Goal: Information Seeking & Learning: Learn about a topic

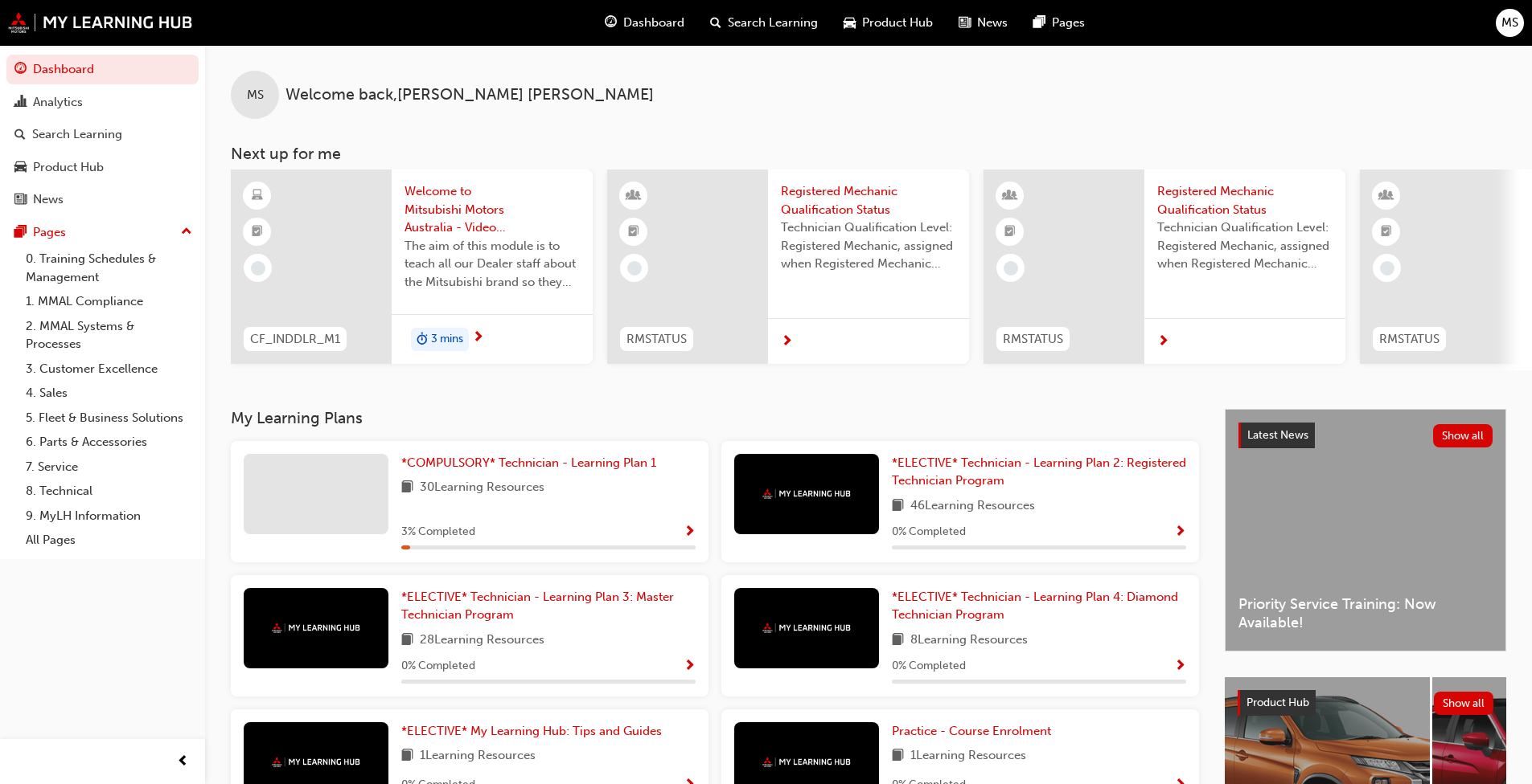
click at [88, 138] on div "Search Learning" at bounding box center [77, 134] width 90 height 19
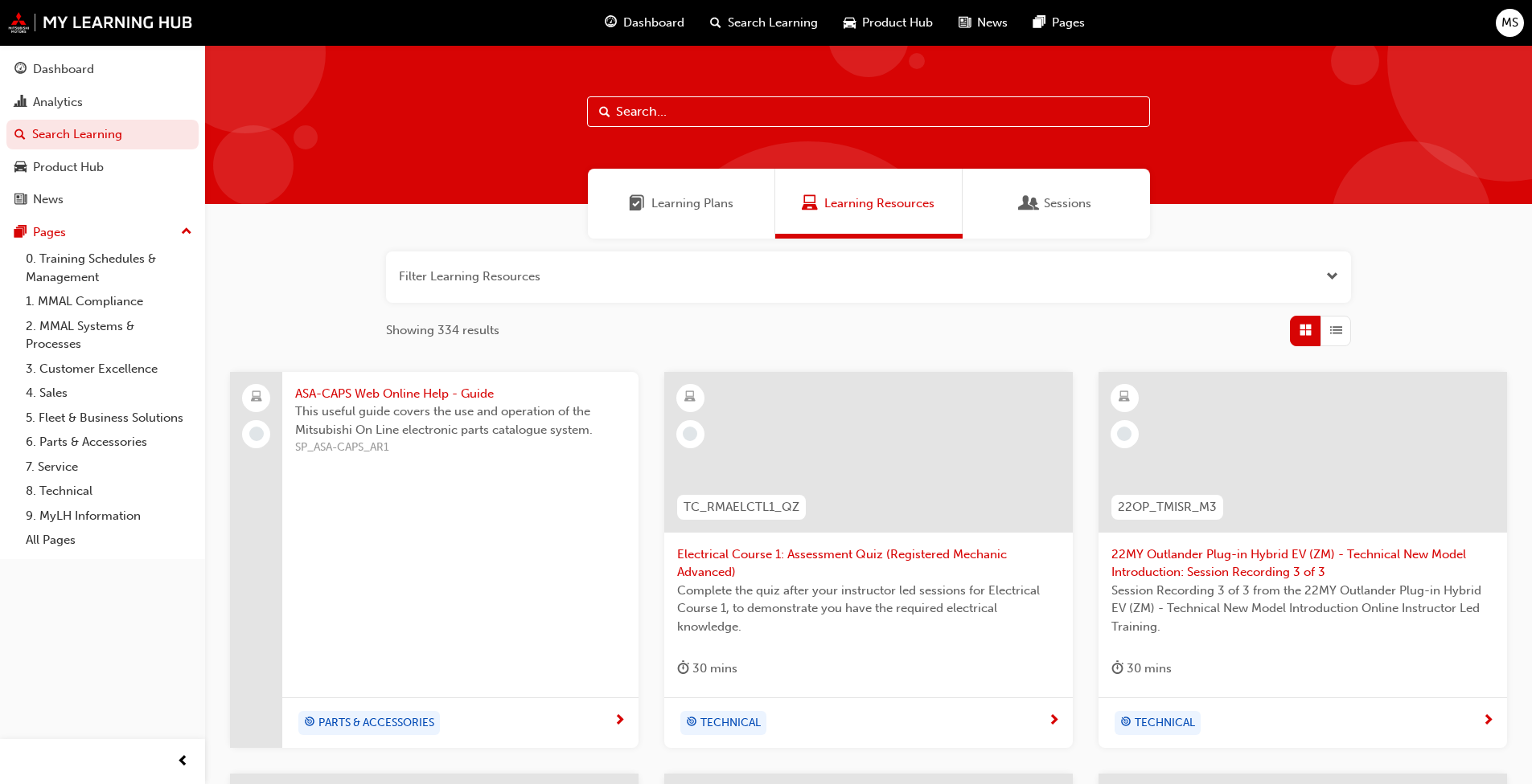
click at [70, 487] on link "8. Technical" at bounding box center [108, 491] width 179 height 25
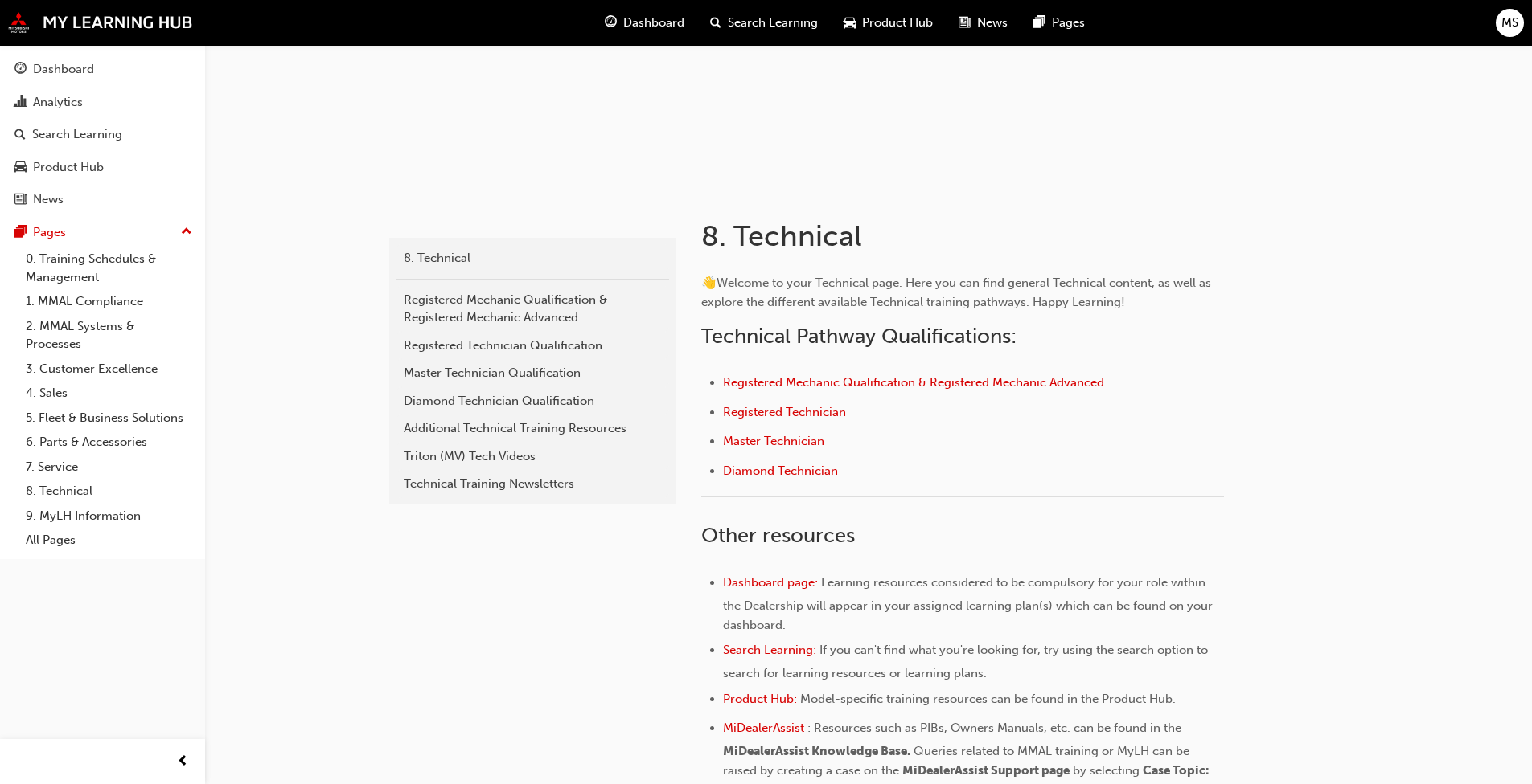
scroll to position [241, 0]
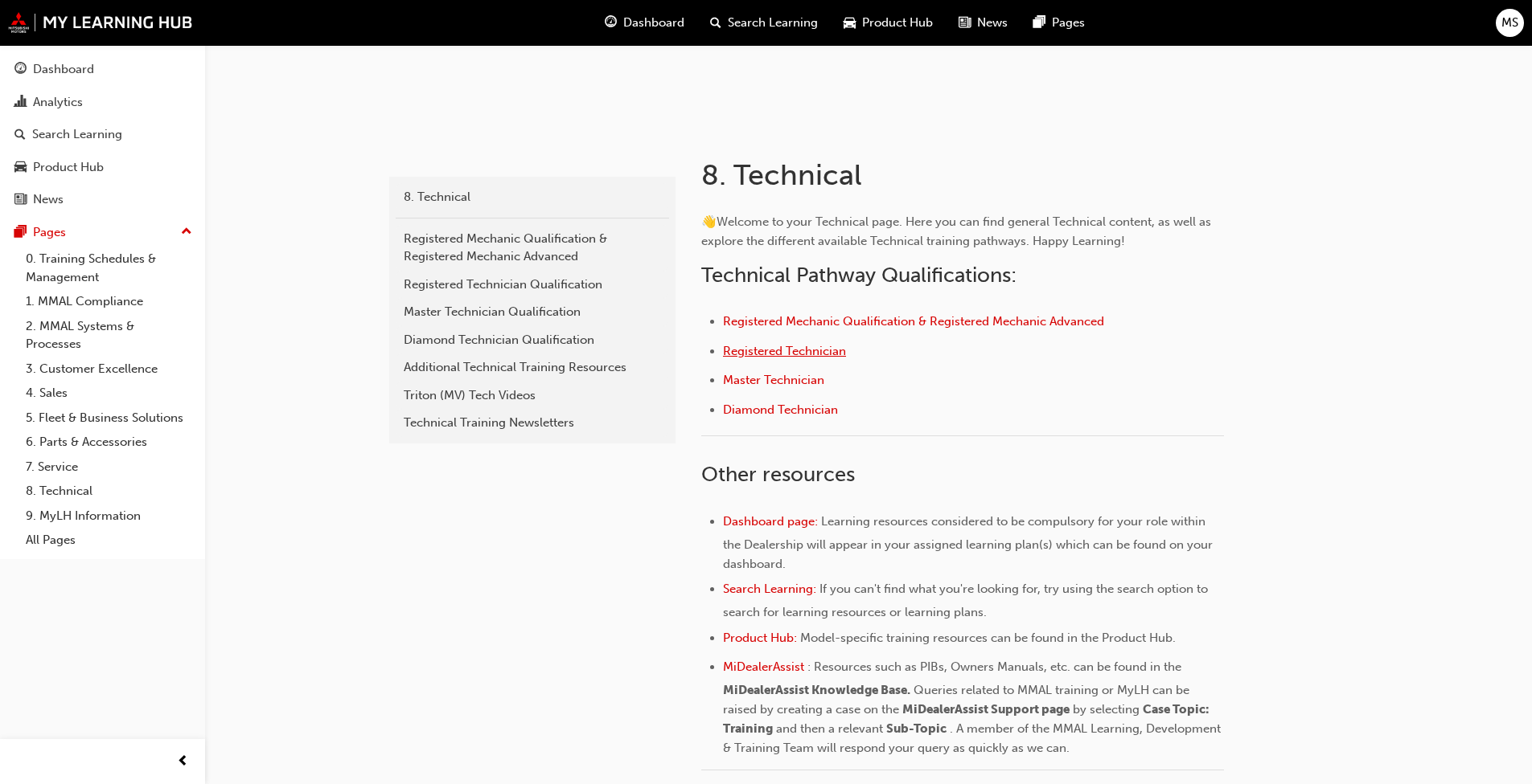
click at [778, 352] on span "Registered Technician" at bounding box center [784, 350] width 123 height 14
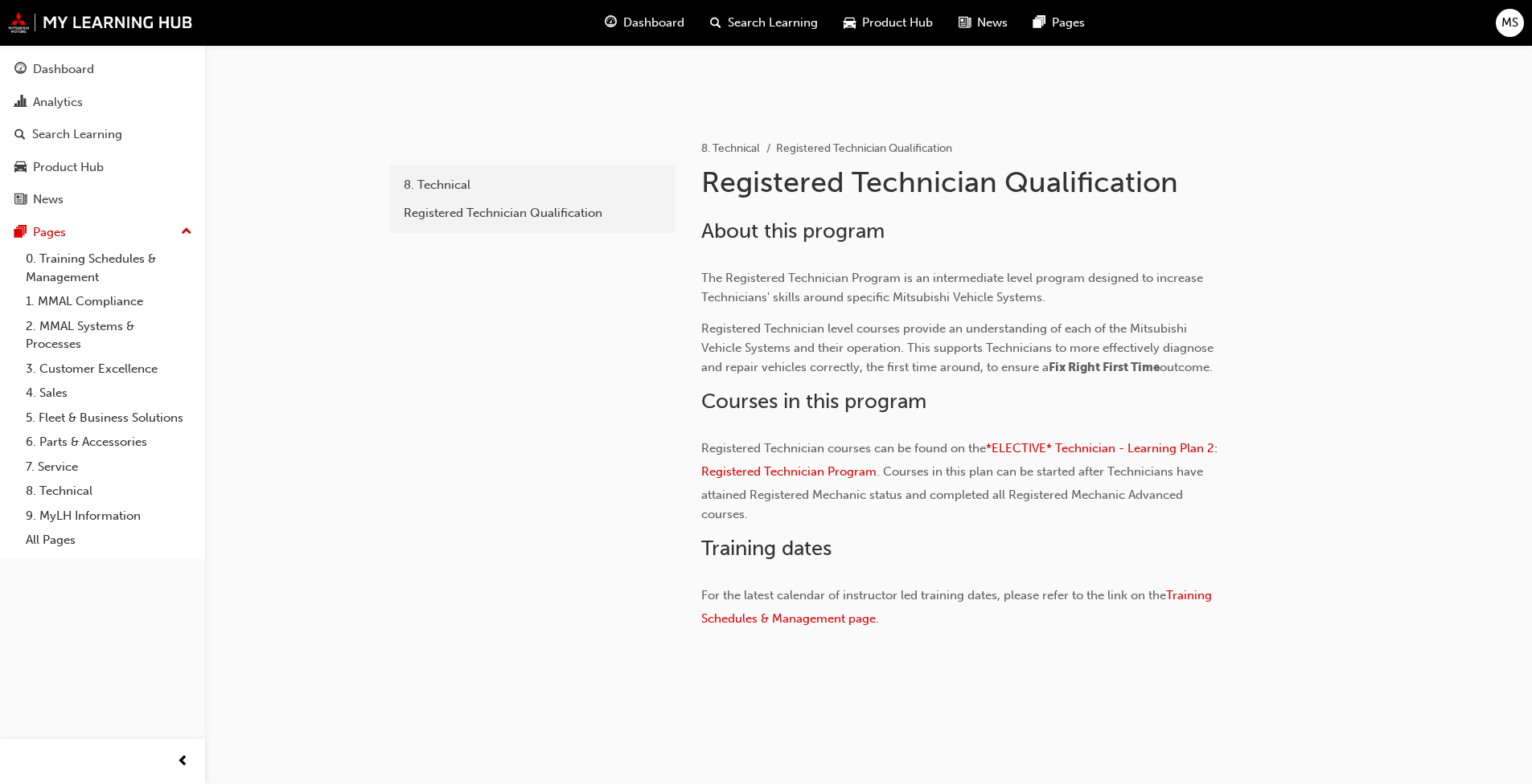
scroll to position [257, 0]
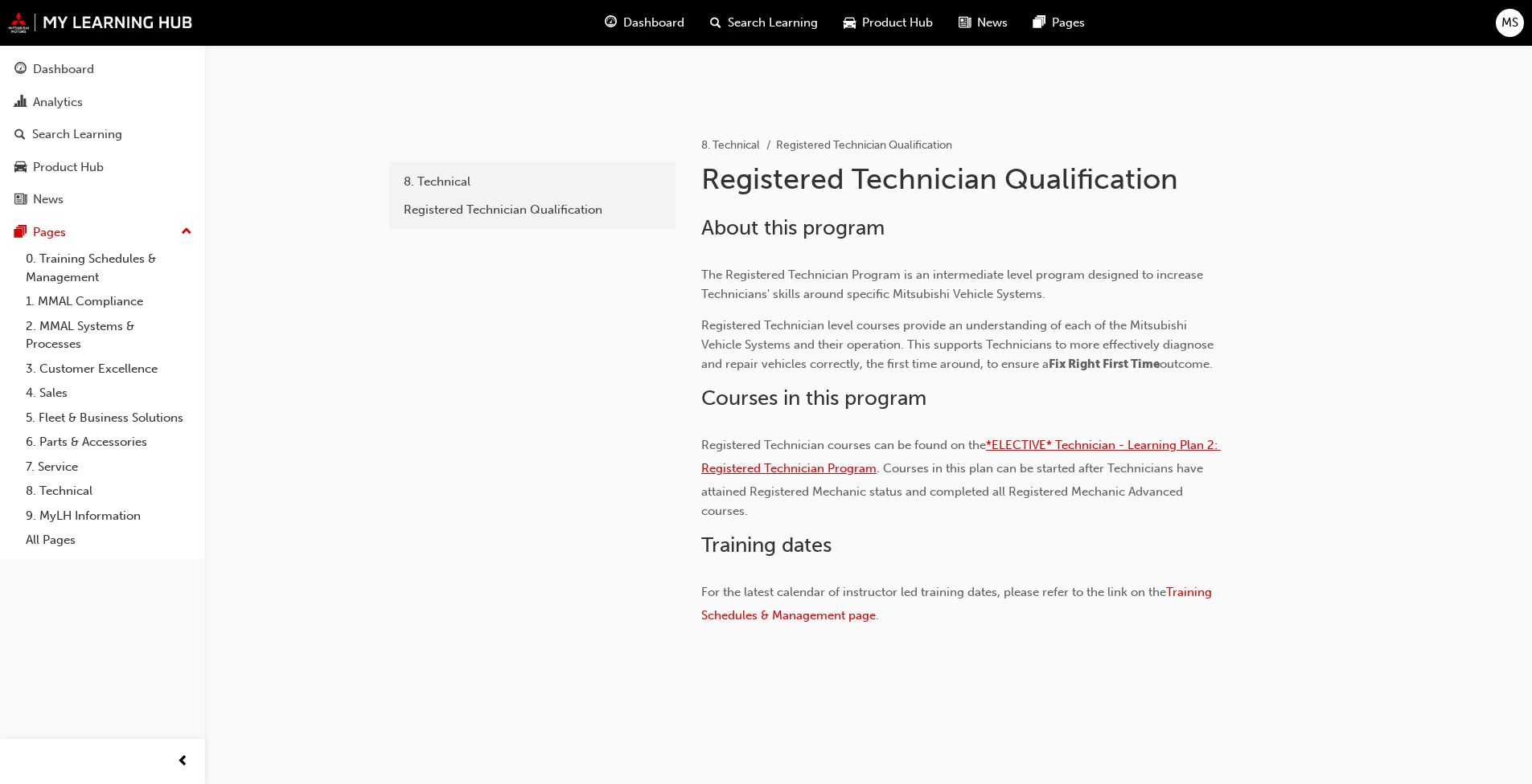
click at [1077, 443] on span "*ELECTIVE* Technician - Learning Plan 2: Registered Technician Program" at bounding box center [961, 457] width 519 height 38
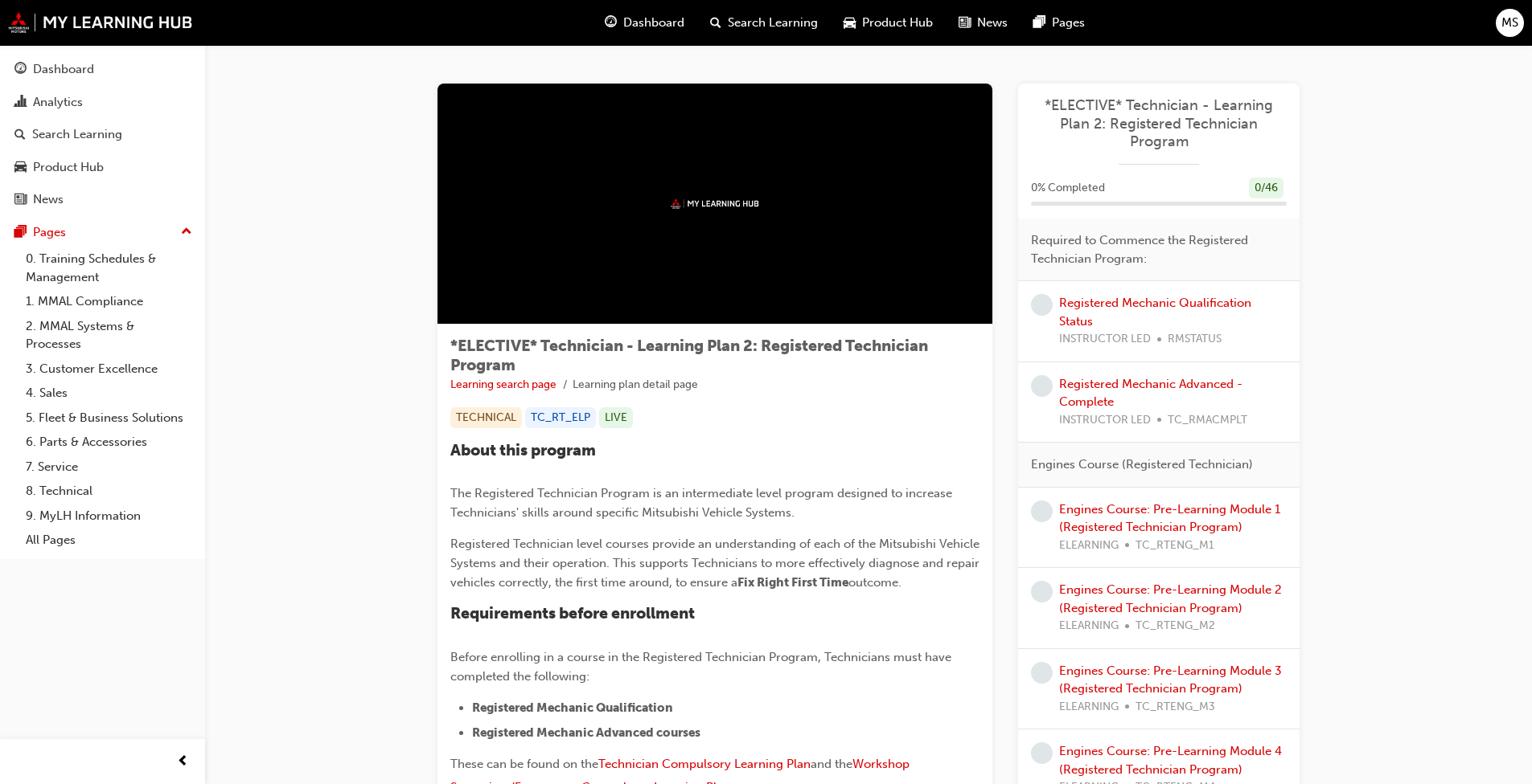
click at [90, 267] on link "0. Training Schedules & Management" at bounding box center [108, 268] width 179 height 43
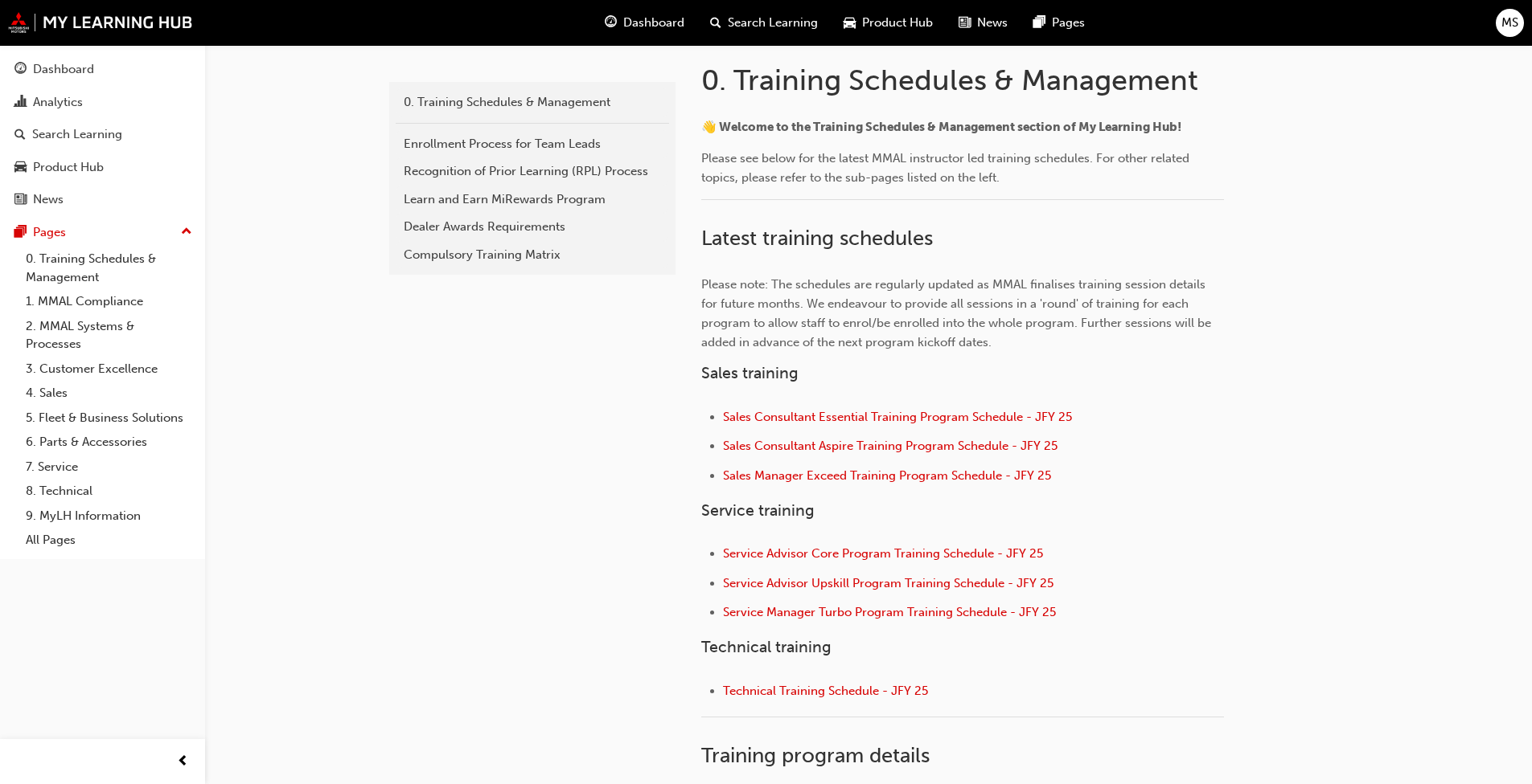
scroll to position [482, 0]
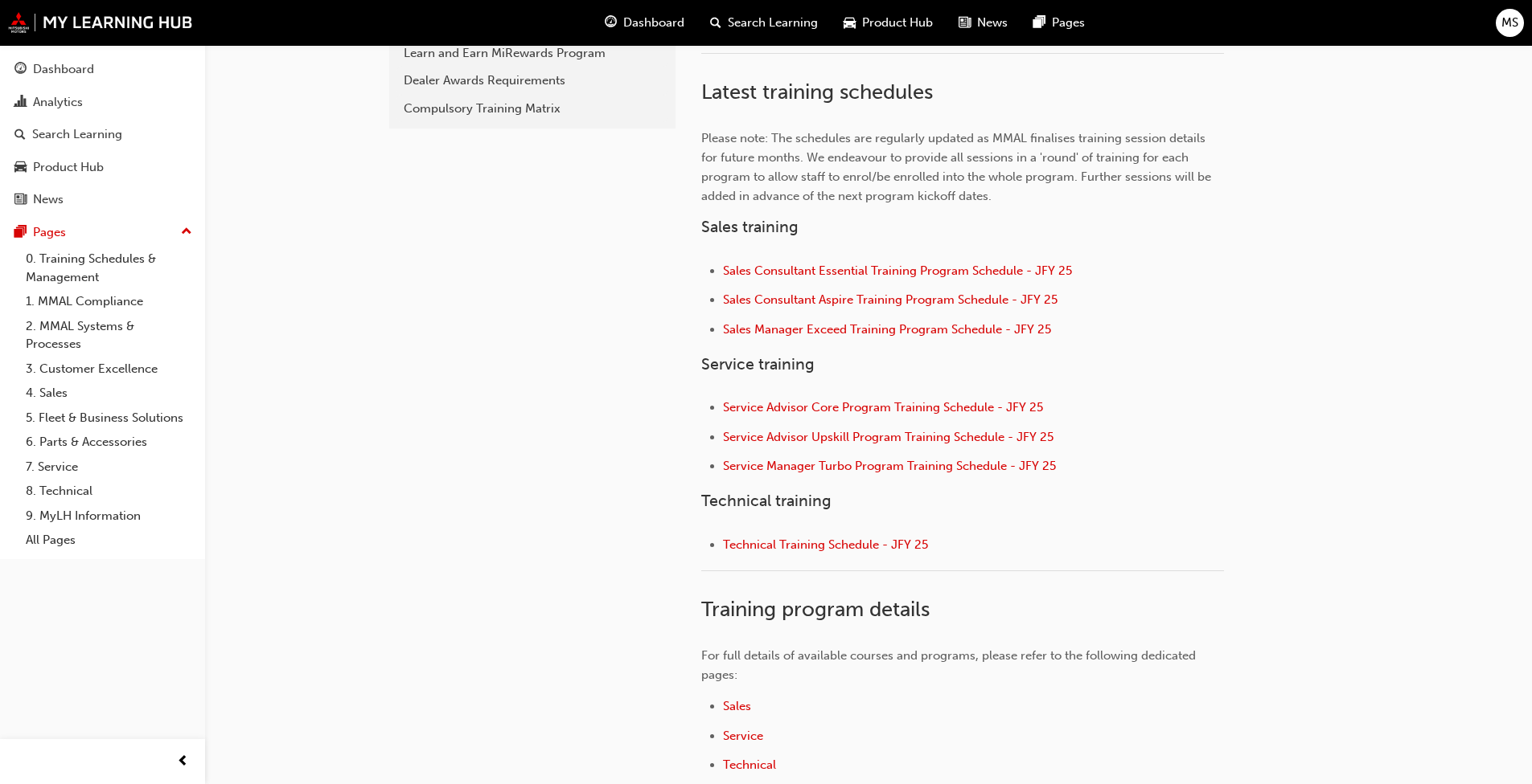
click at [80, 73] on div "Dashboard" at bounding box center [63, 70] width 61 height 19
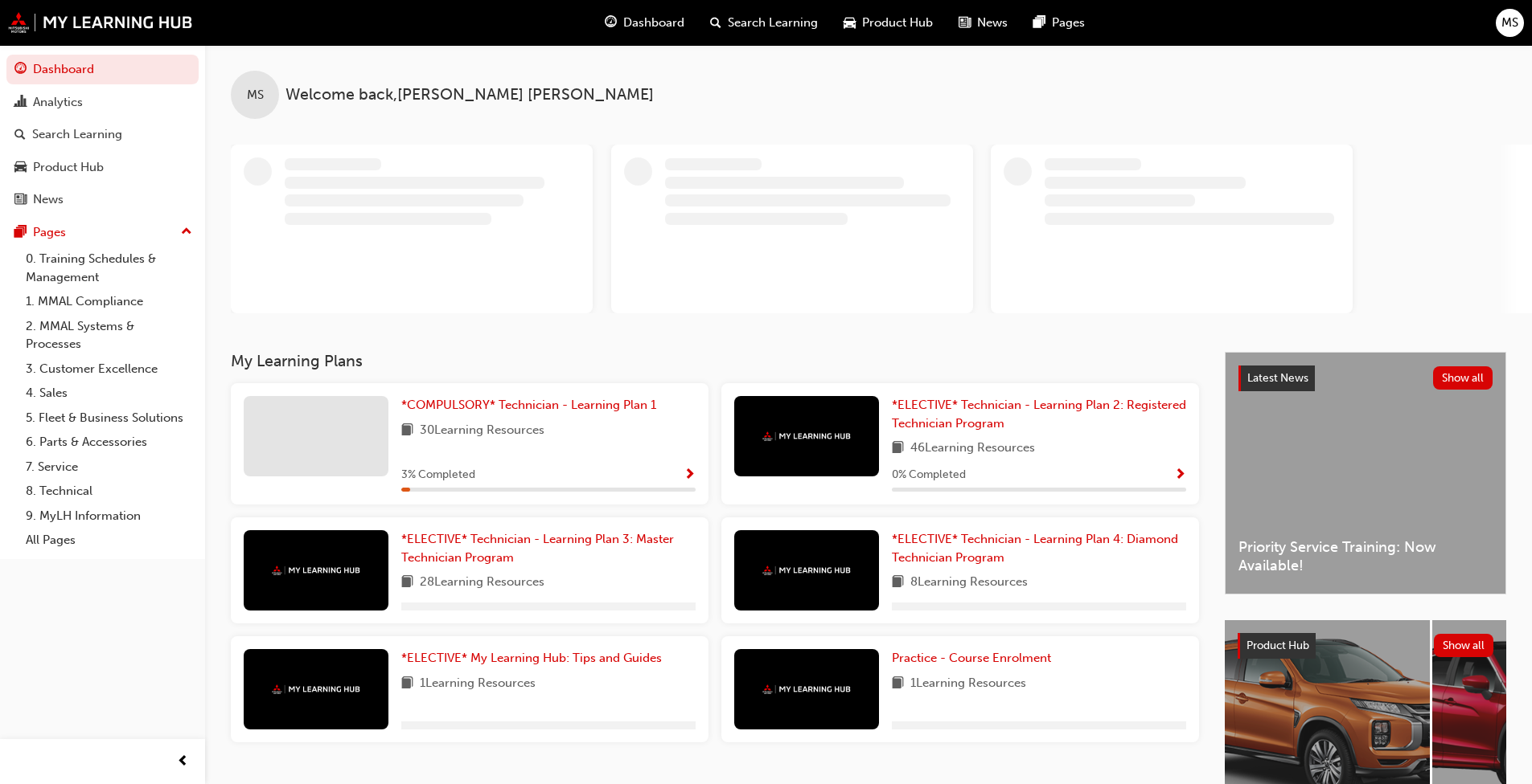
scroll to position [80, 0]
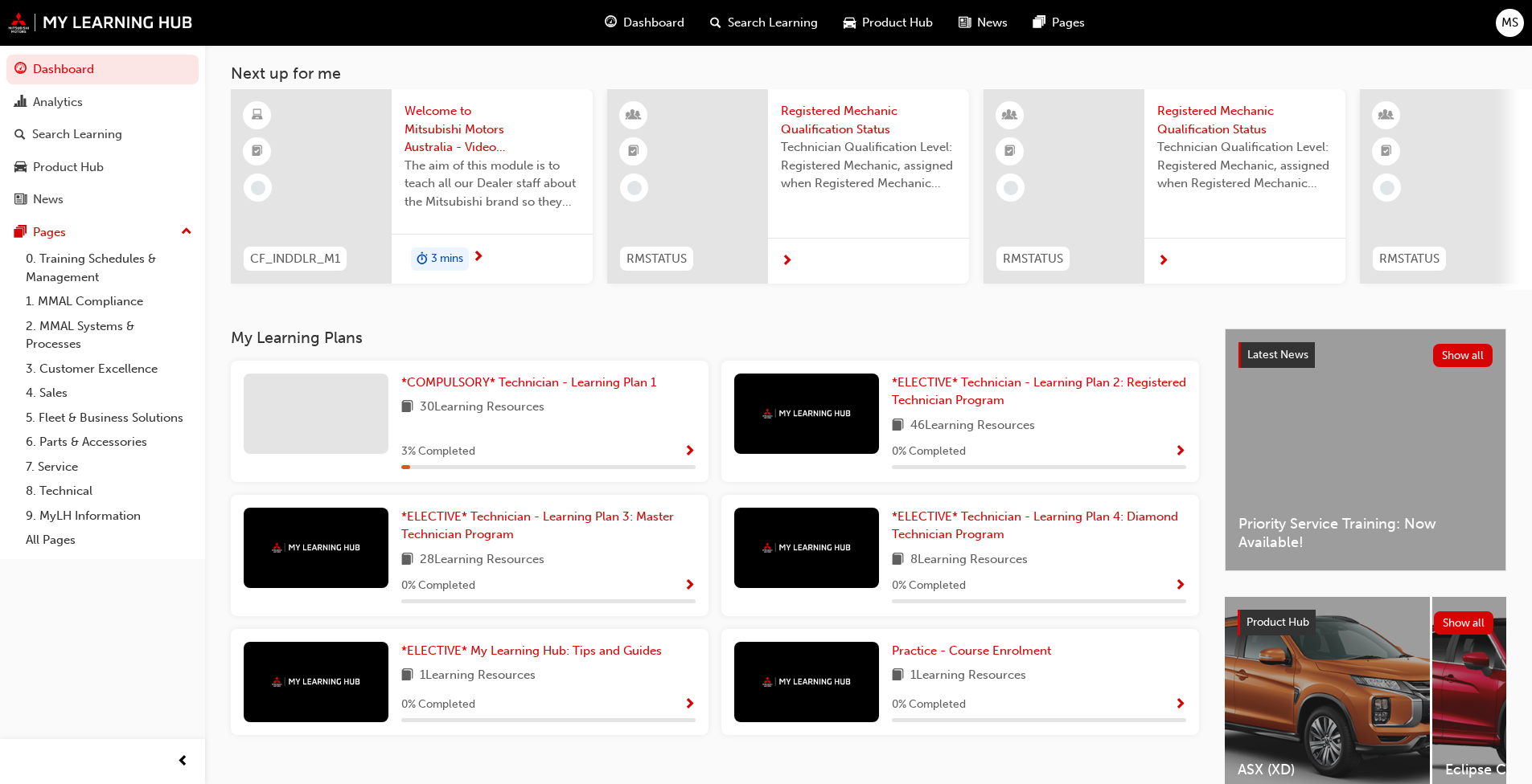
click at [582, 412] on div "30 Learning Resources" at bounding box center [548, 407] width 295 height 20
click at [580, 383] on span "*COMPULSORY* Technician - Learning Plan 1" at bounding box center [528, 382] width 255 height 14
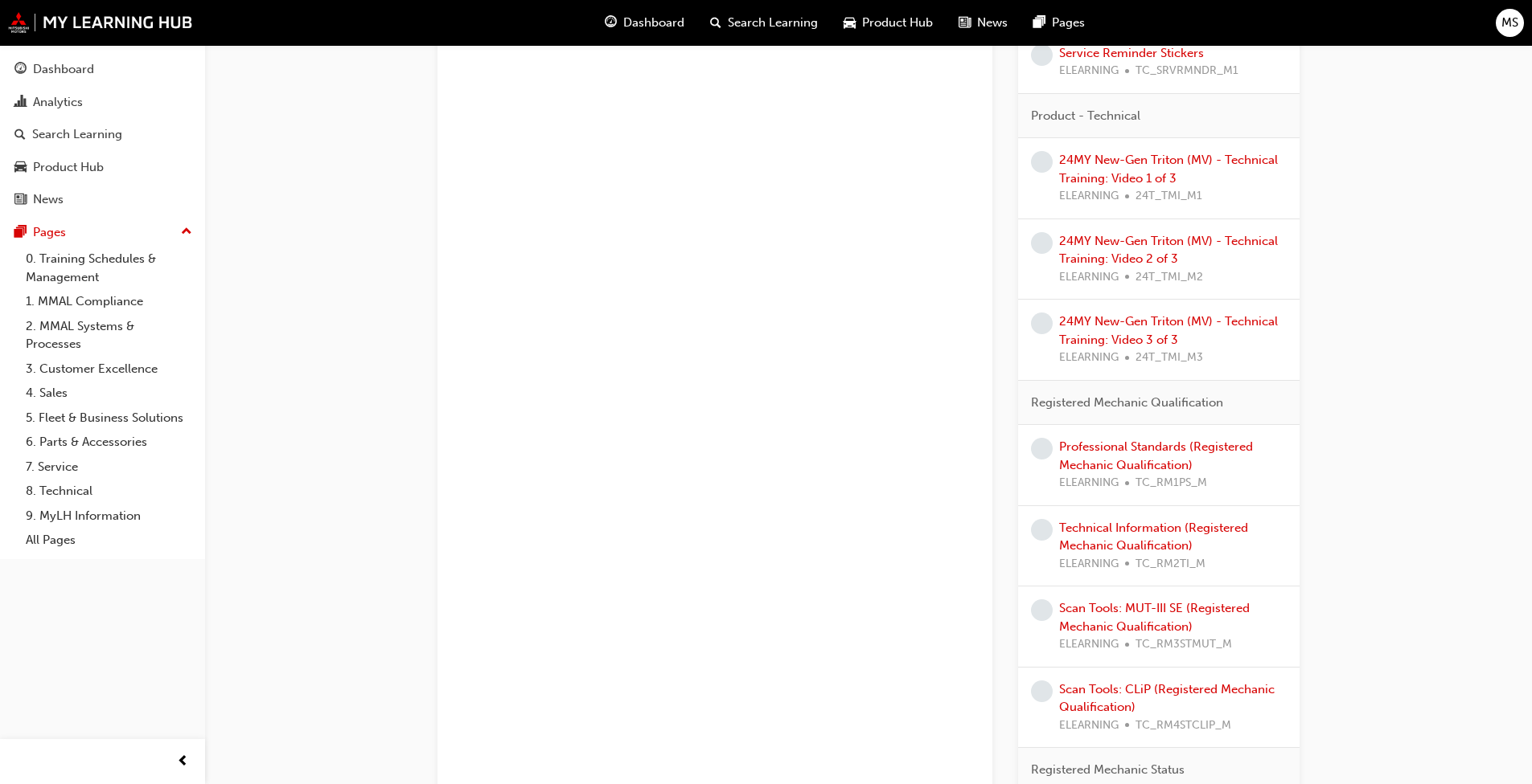
scroll to position [964, 0]
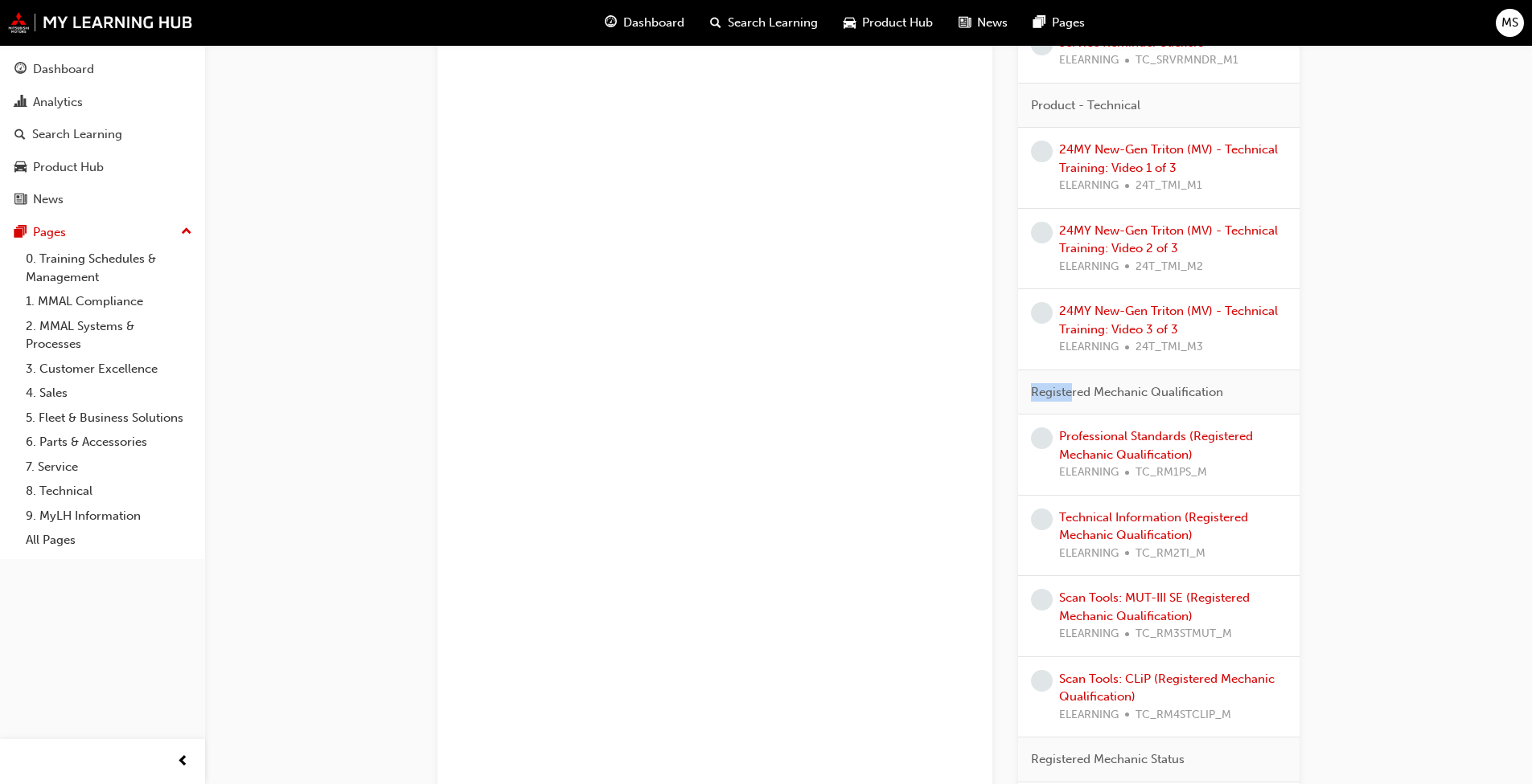
drag, startPoint x: 1041, startPoint y: 400, endPoint x: 1072, endPoint y: 399, distance: 31.0
click at [1072, 399] on div "Registered Mechanic Qualification" at bounding box center [1158, 393] width 281 height 45
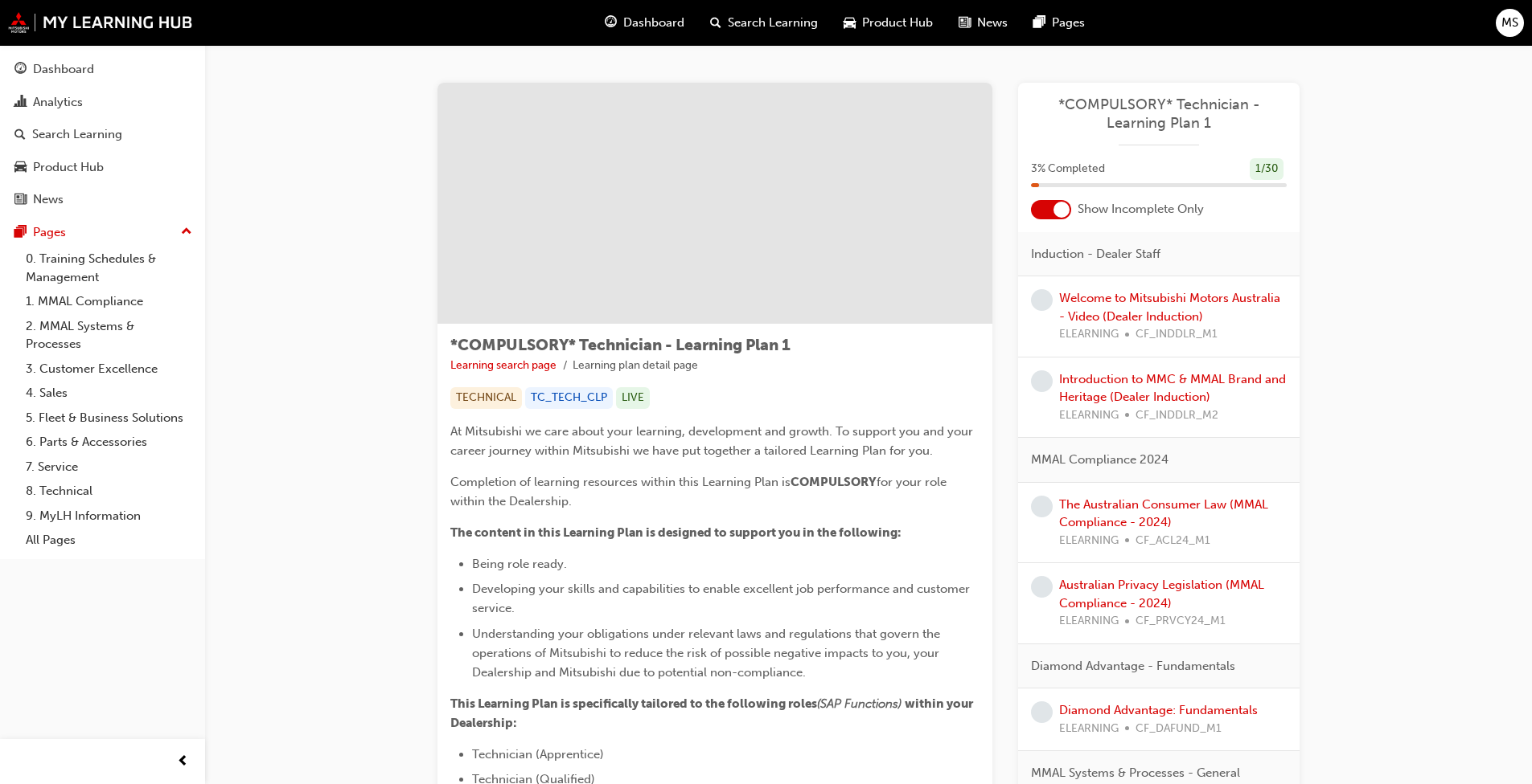
scroll to position [0, 0]
click at [85, 77] on div "Dashboard" at bounding box center [63, 70] width 61 height 19
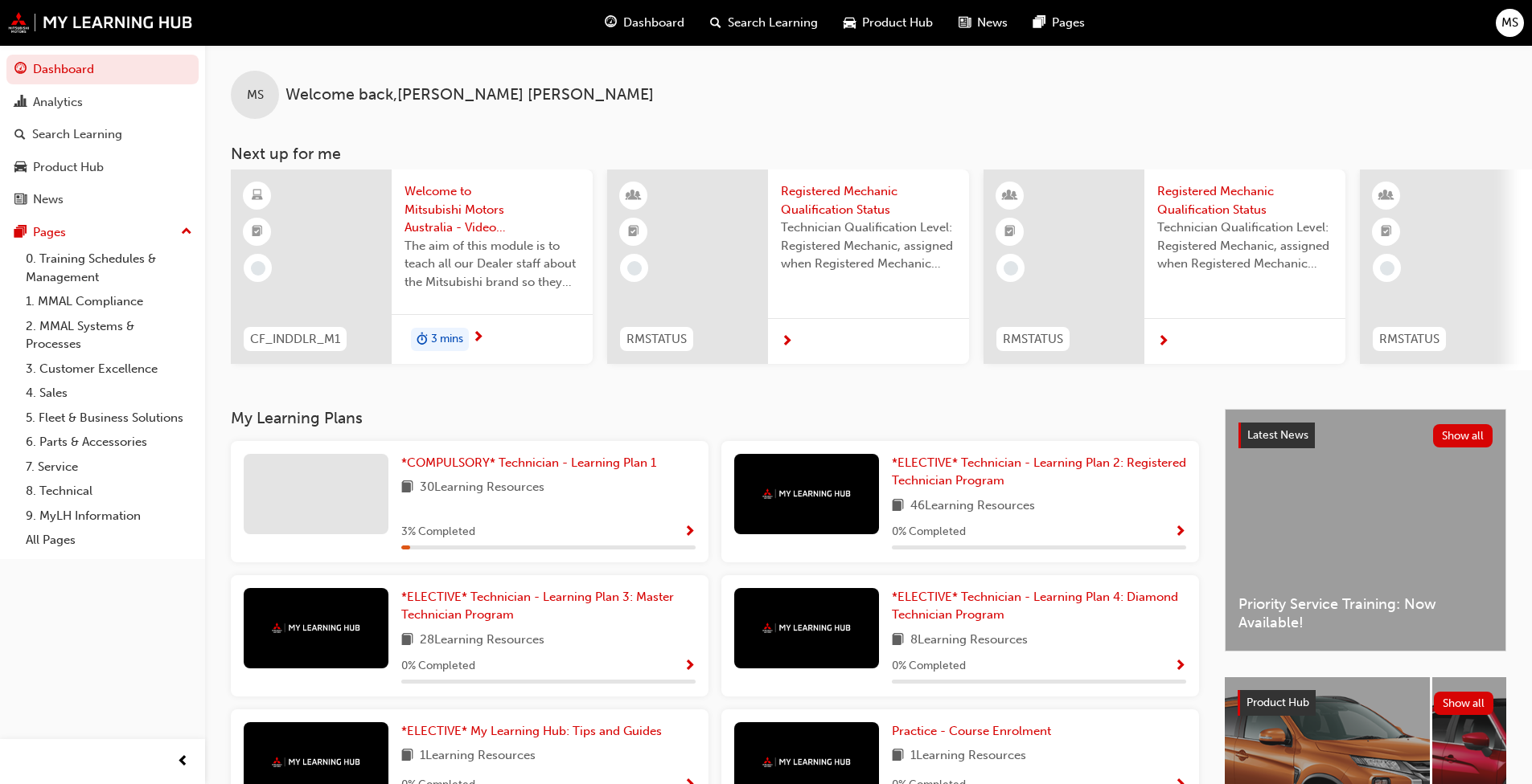
click at [1511, 22] on span "MS" at bounding box center [1509, 23] width 17 height 19
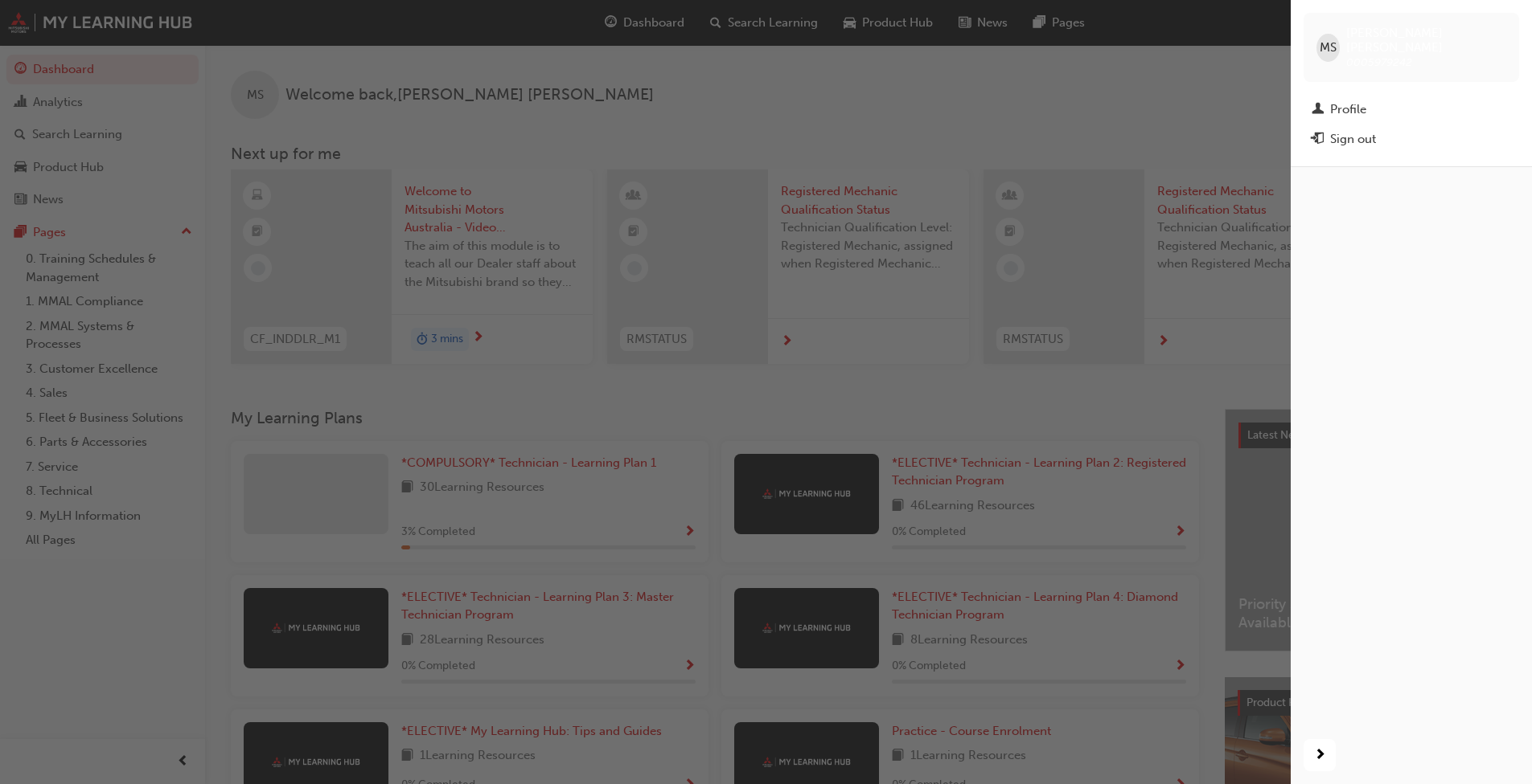
click at [1346, 130] on div "Sign out" at bounding box center [1411, 139] width 199 height 20
